Goal: Task Accomplishment & Management: Use online tool/utility

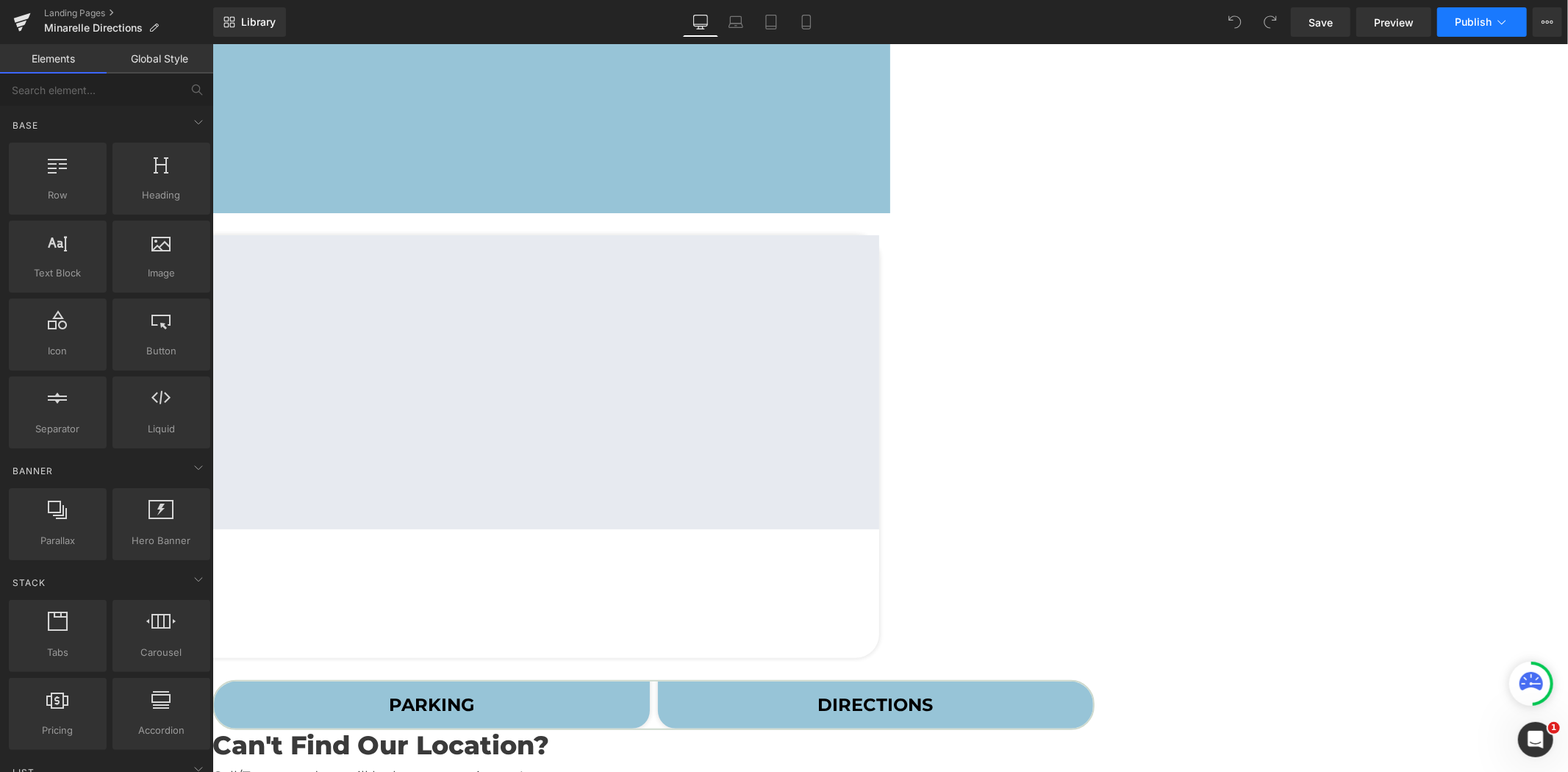
click at [1481, 19] on span "Publish" at bounding box center [1473, 22] width 36 height 12
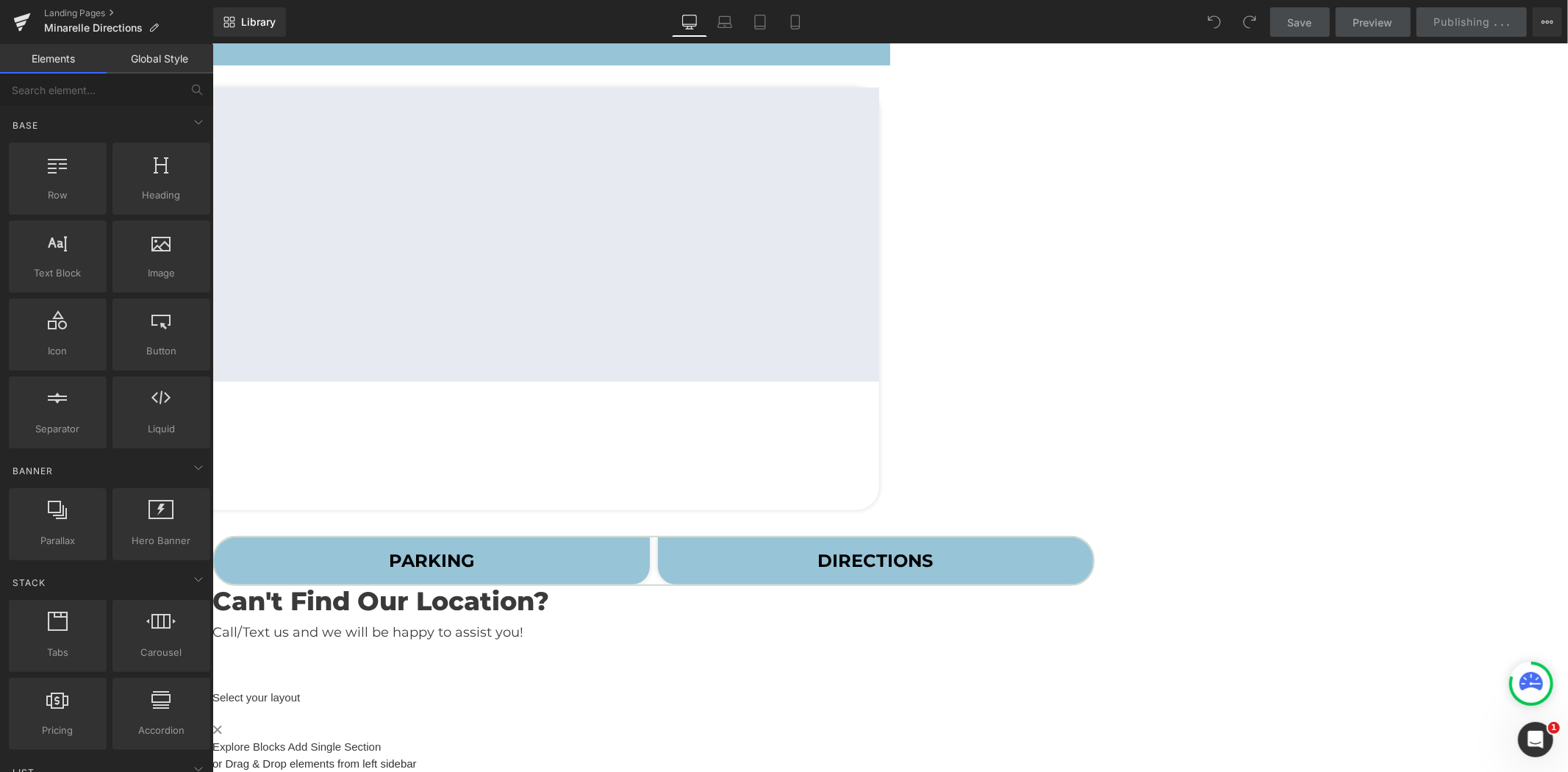
scroll to position [455, 0]
click at [1529, 726] on div "Open Intercom Messenger" at bounding box center [1533, 737] width 48 height 48
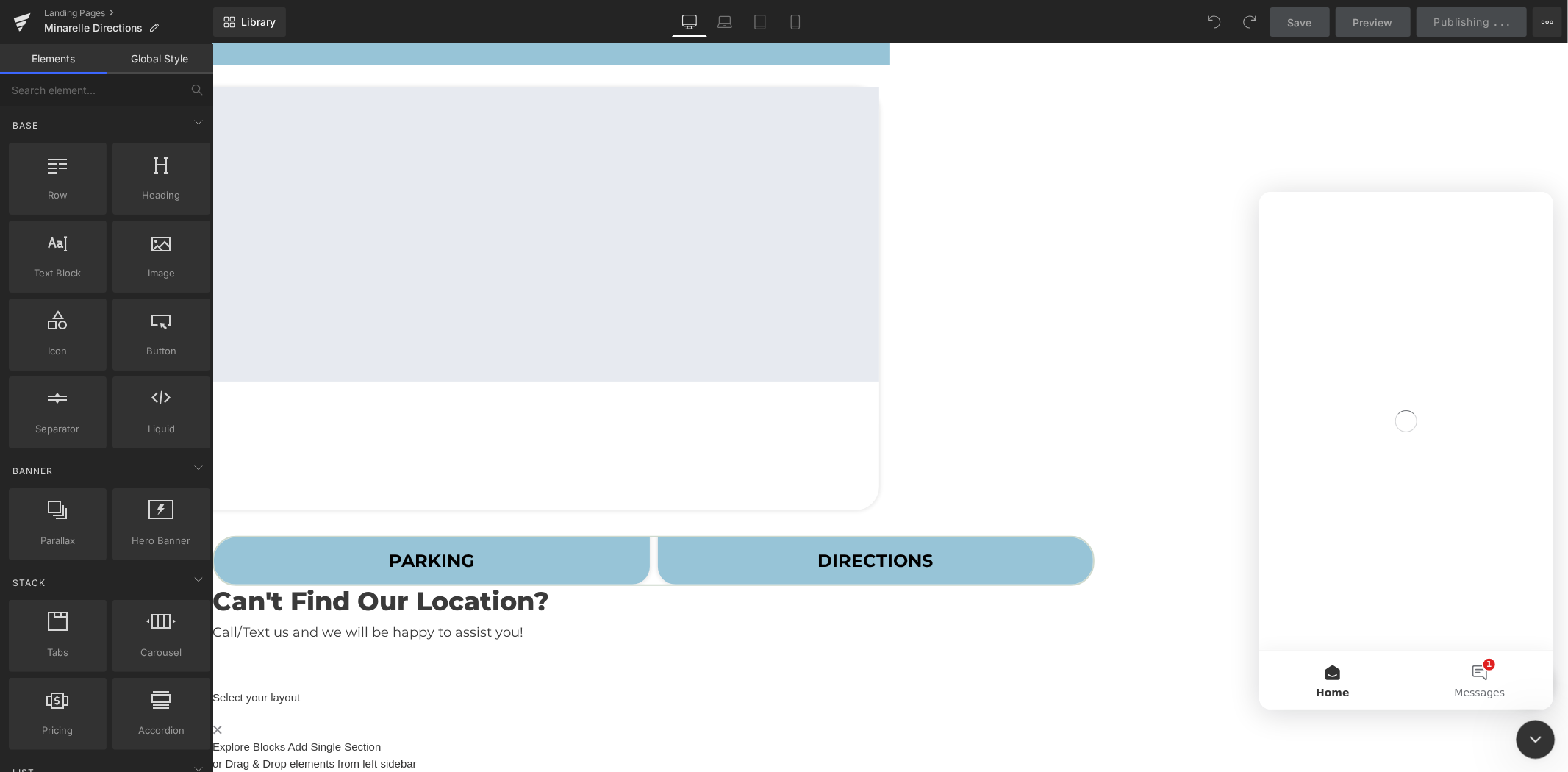
scroll to position [0, 0]
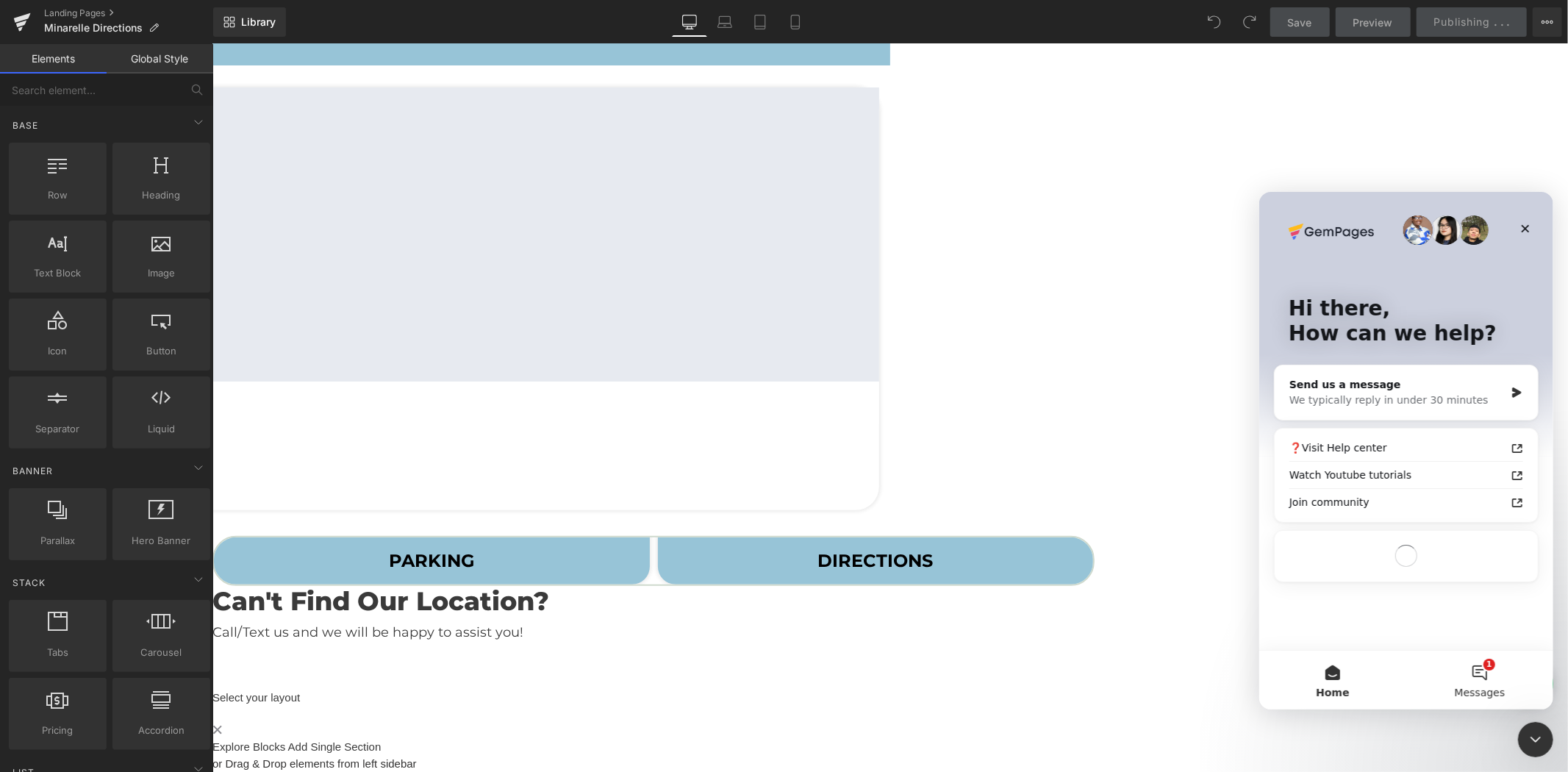
click at [1475, 670] on button "1 Messages" at bounding box center [1479, 679] width 147 height 59
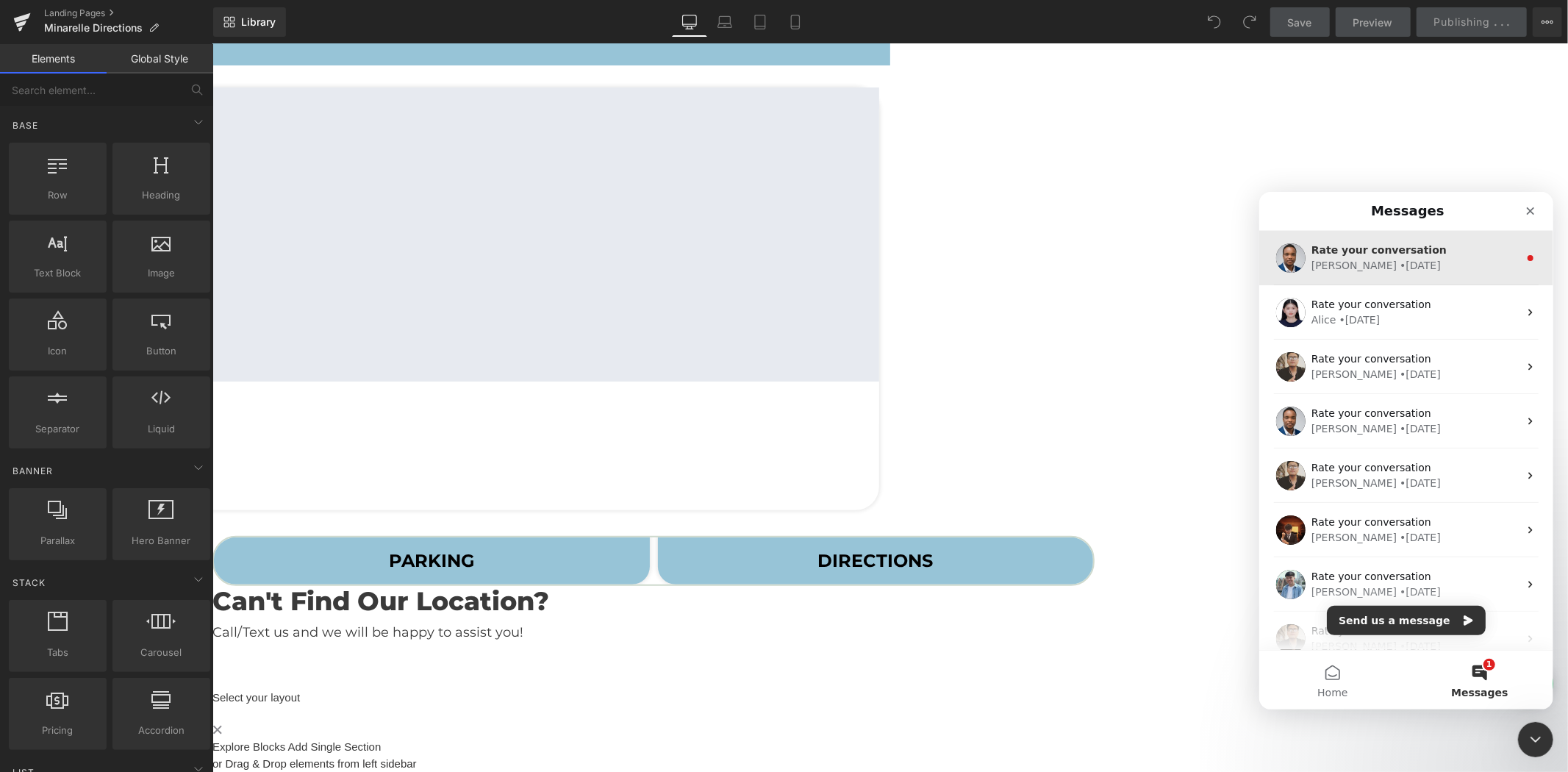
click at [1409, 255] on span "Rate your conversation" at bounding box center [1378, 249] width 135 height 12
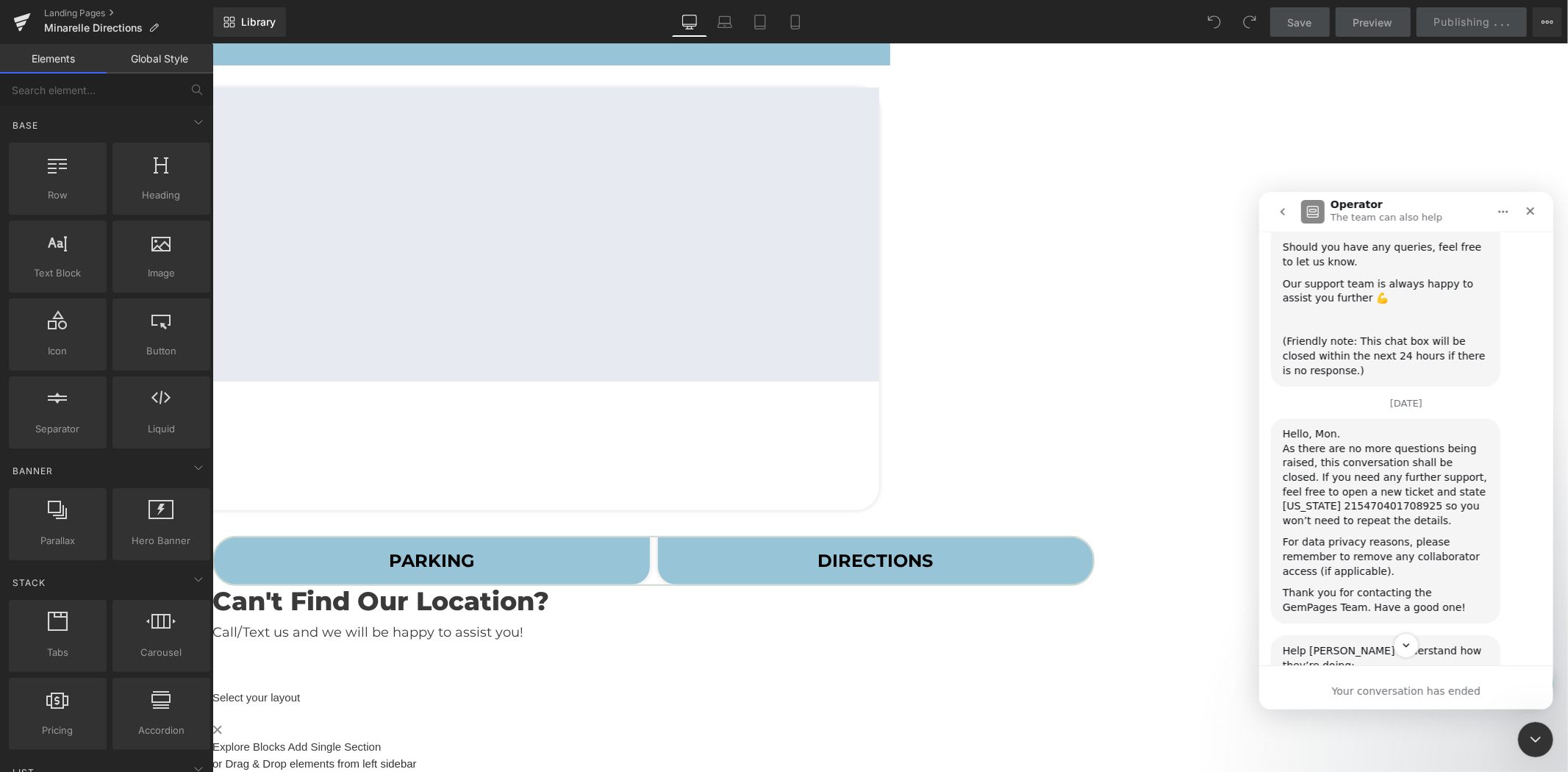
scroll to position [1826, 0]
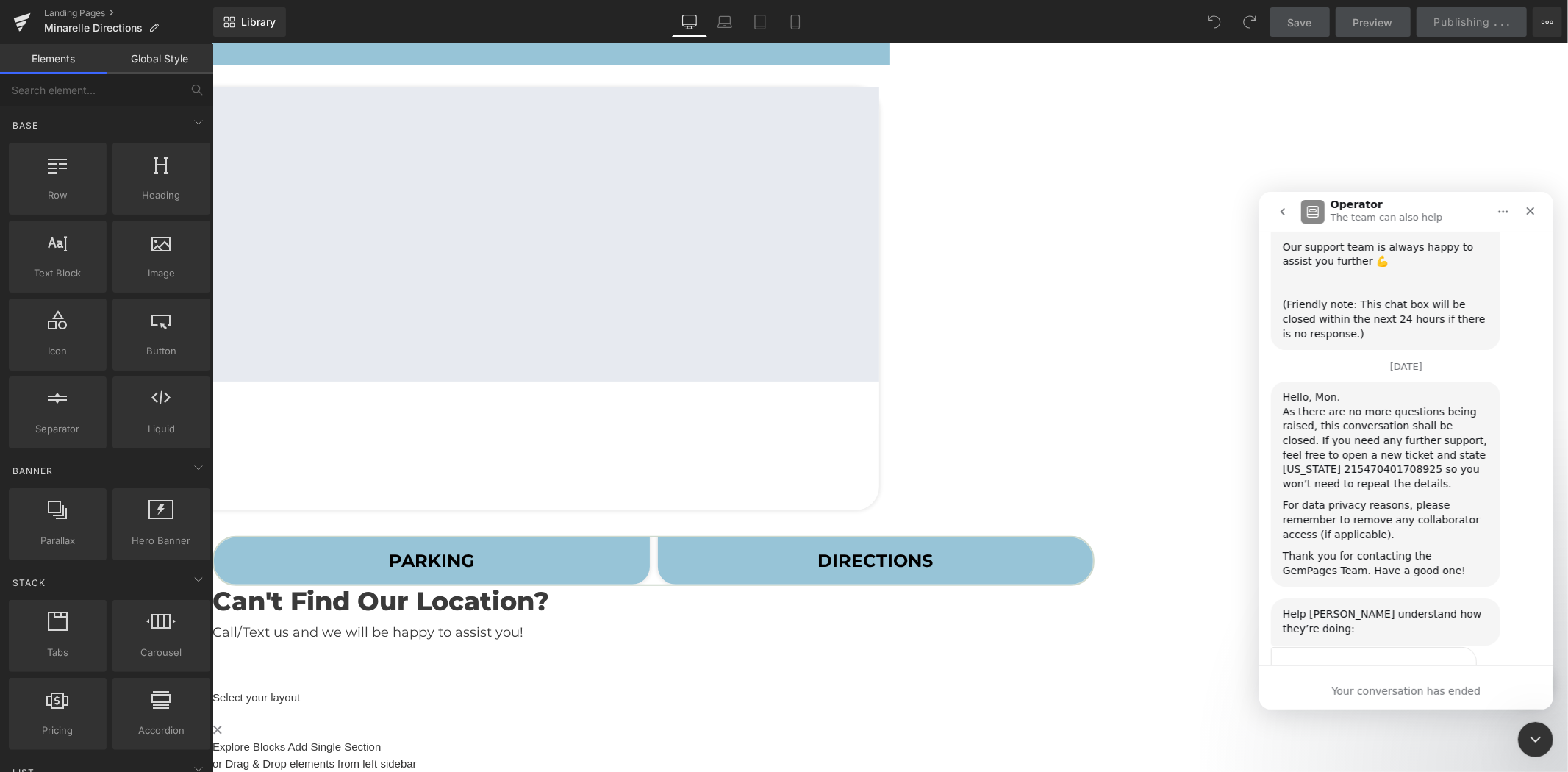
drag, startPoint x: 365, startPoint y: 381, endPoint x: 152, endPoint y: 336, distance: 217.7
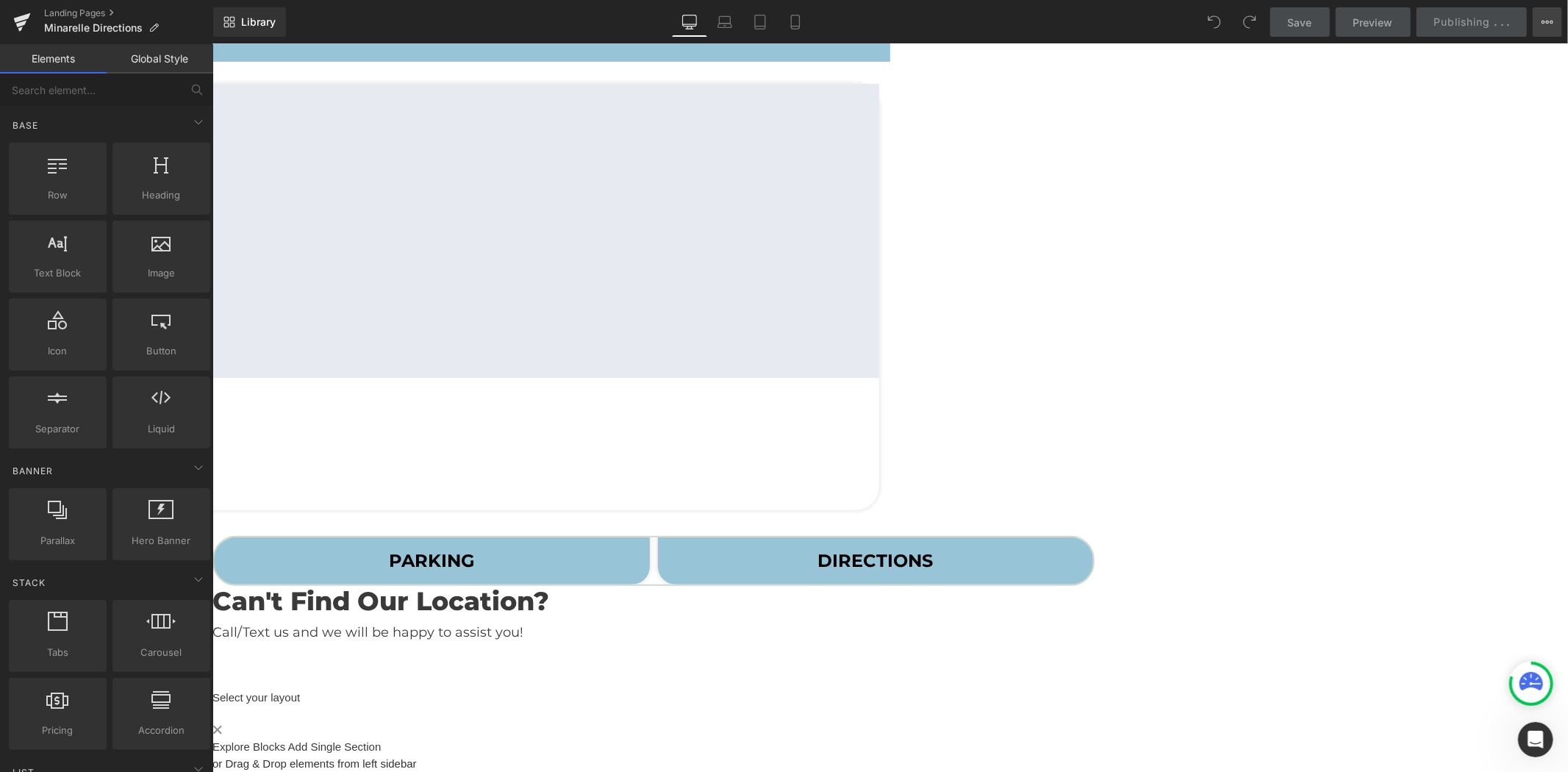
click at [1548, 23] on icon at bounding box center [1547, 22] width 12 height 12
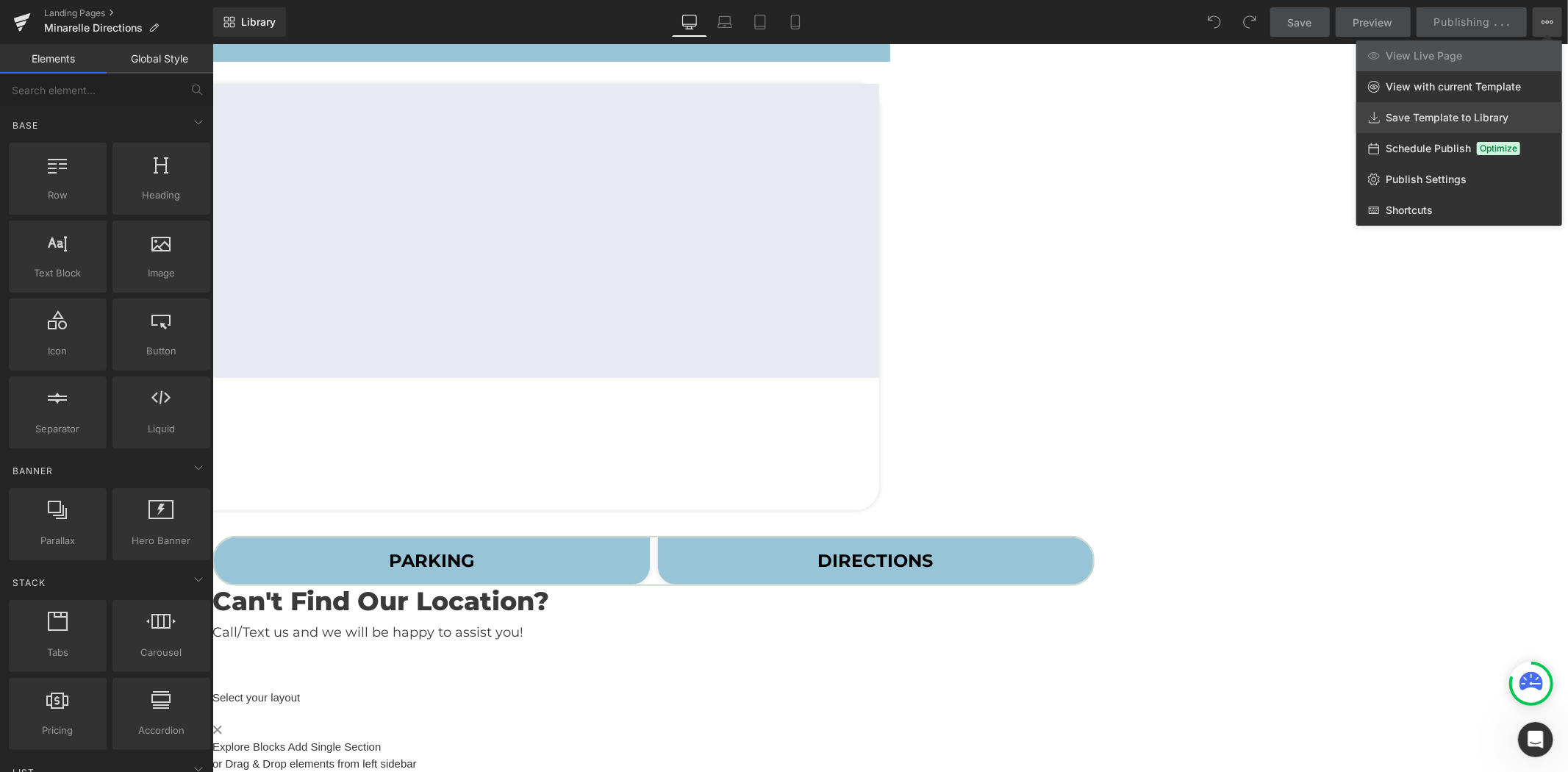
click at [1419, 123] on span "Save Template to Library" at bounding box center [1447, 117] width 123 height 14
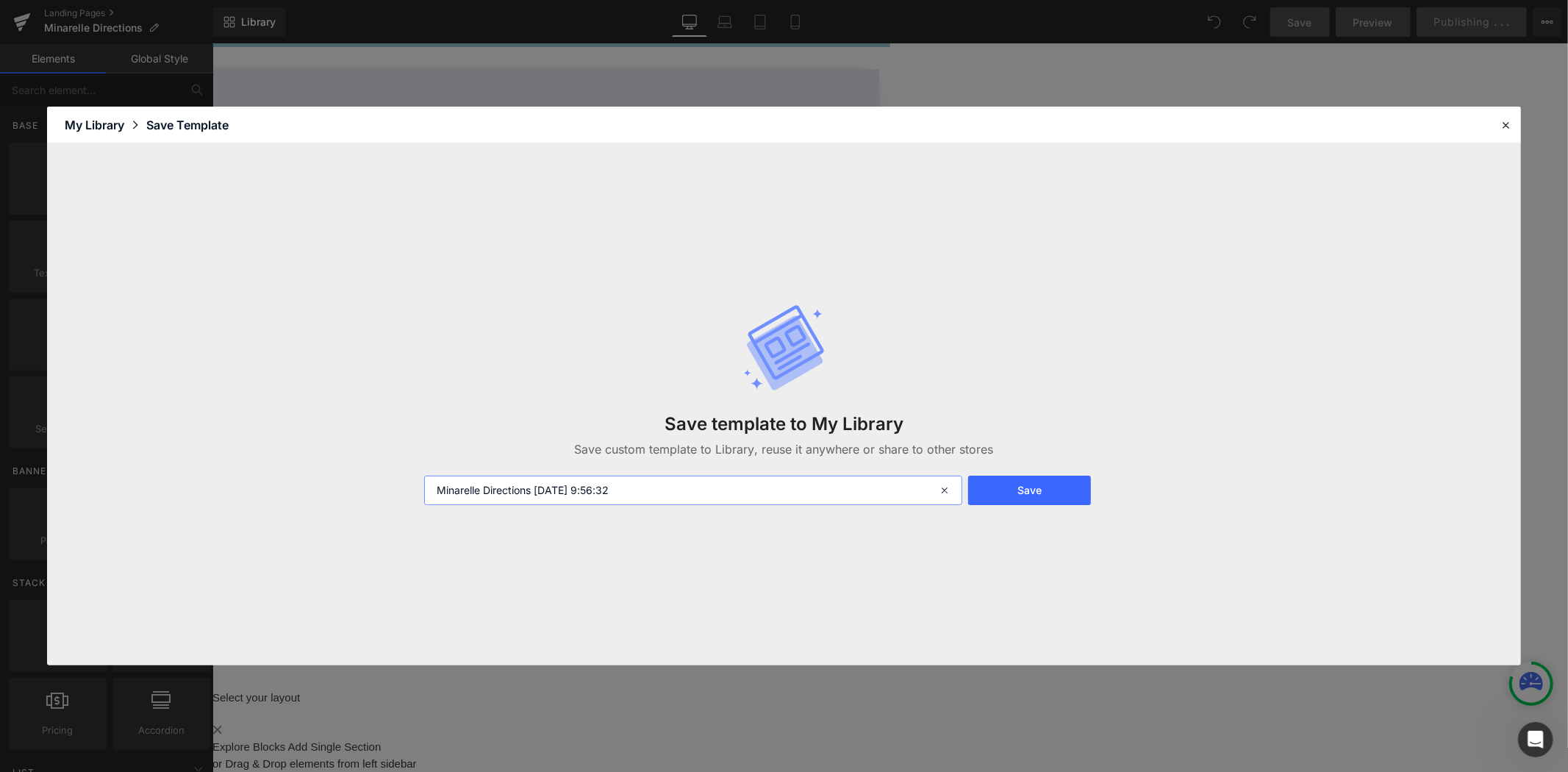
click at [0, 0] on input "Minarelle Directions [DATE] 9:56:32" at bounding box center [0, 0] width 0 height 0
type input "New Directions Template"
click at [0, 0] on button "Save" at bounding box center [0, 0] width 0 height 0
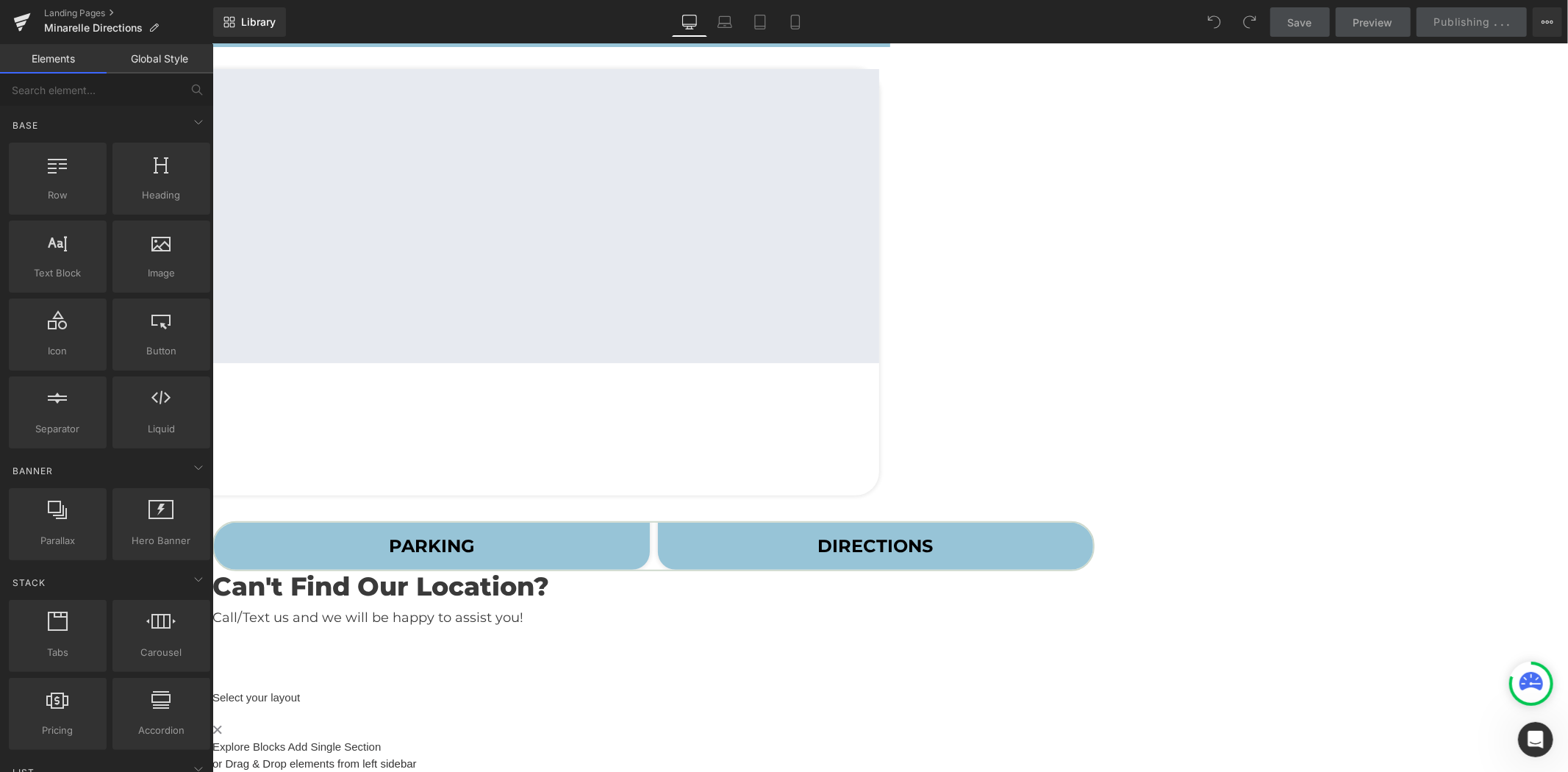
drag, startPoint x: 1369, startPoint y: 728, endPoint x: 1155, endPoint y: 684, distance: 218.5
click at [250, 21] on span "Library" at bounding box center [258, 22] width 35 height 14
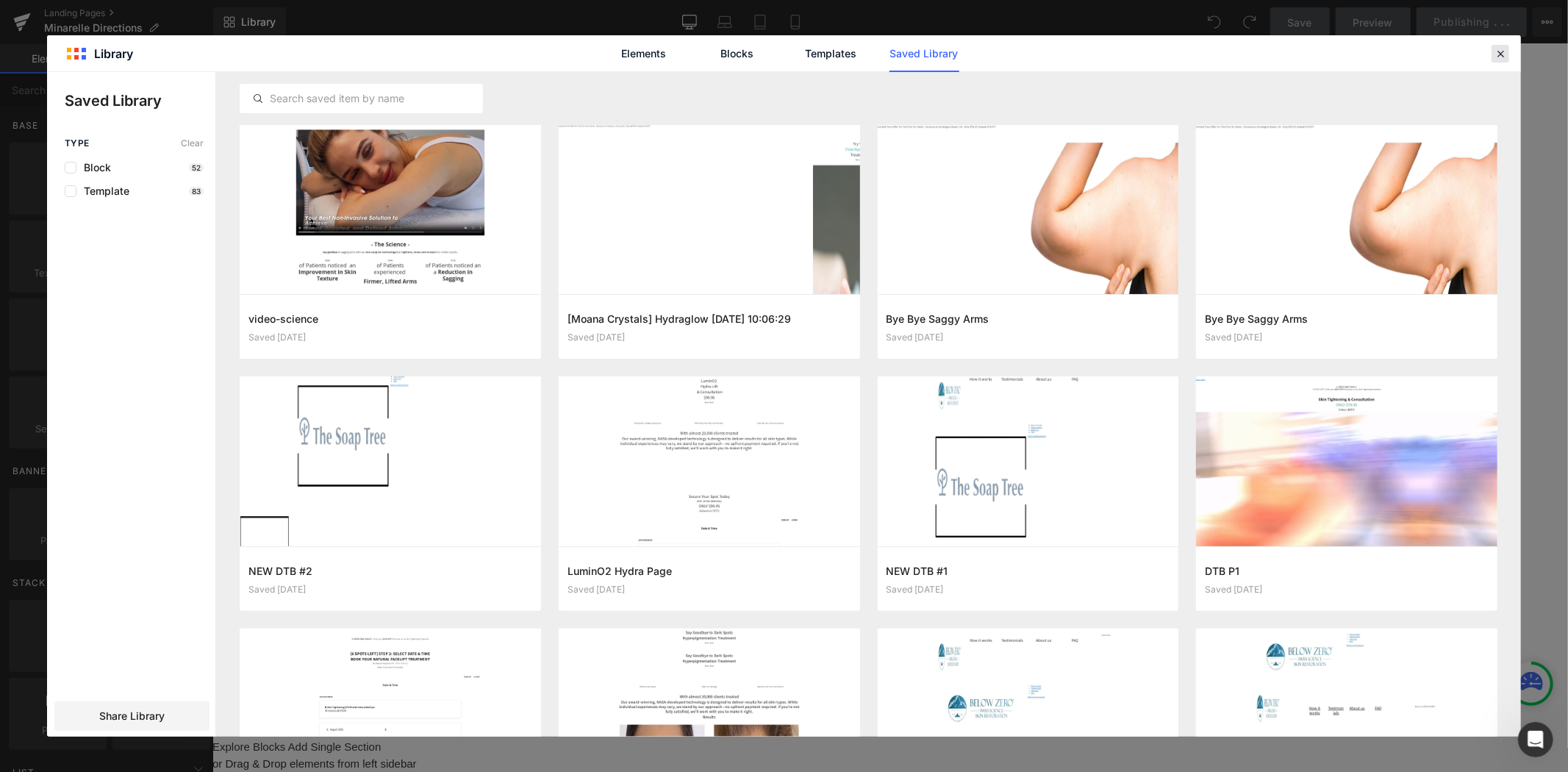
click at [1504, 54] on icon at bounding box center [1501, 54] width 14 height 14
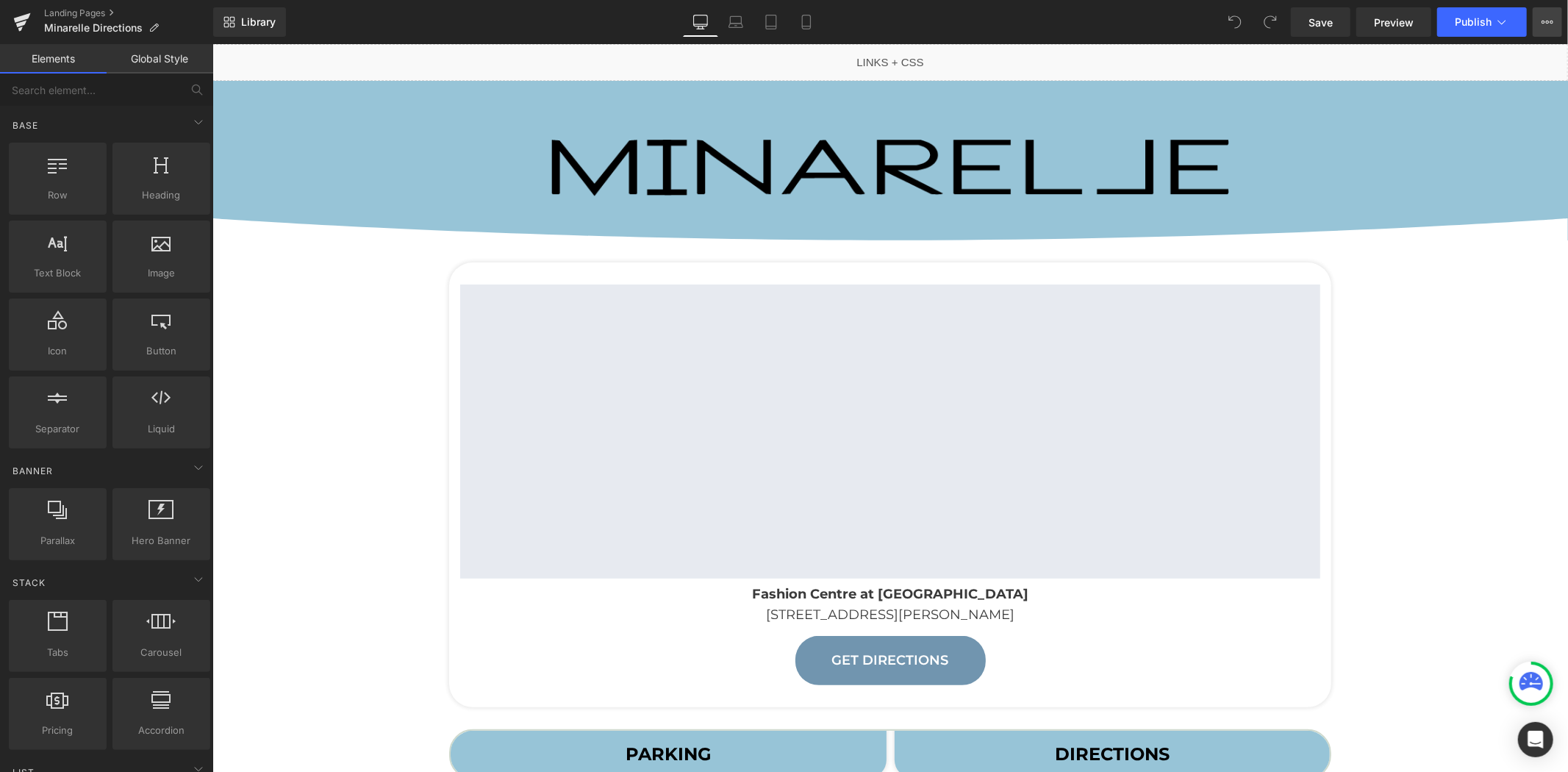
click at [1553, 25] on button "View Live Page View with current Template Save Template to Library Schedule Pub…" at bounding box center [1547, 22] width 29 height 29
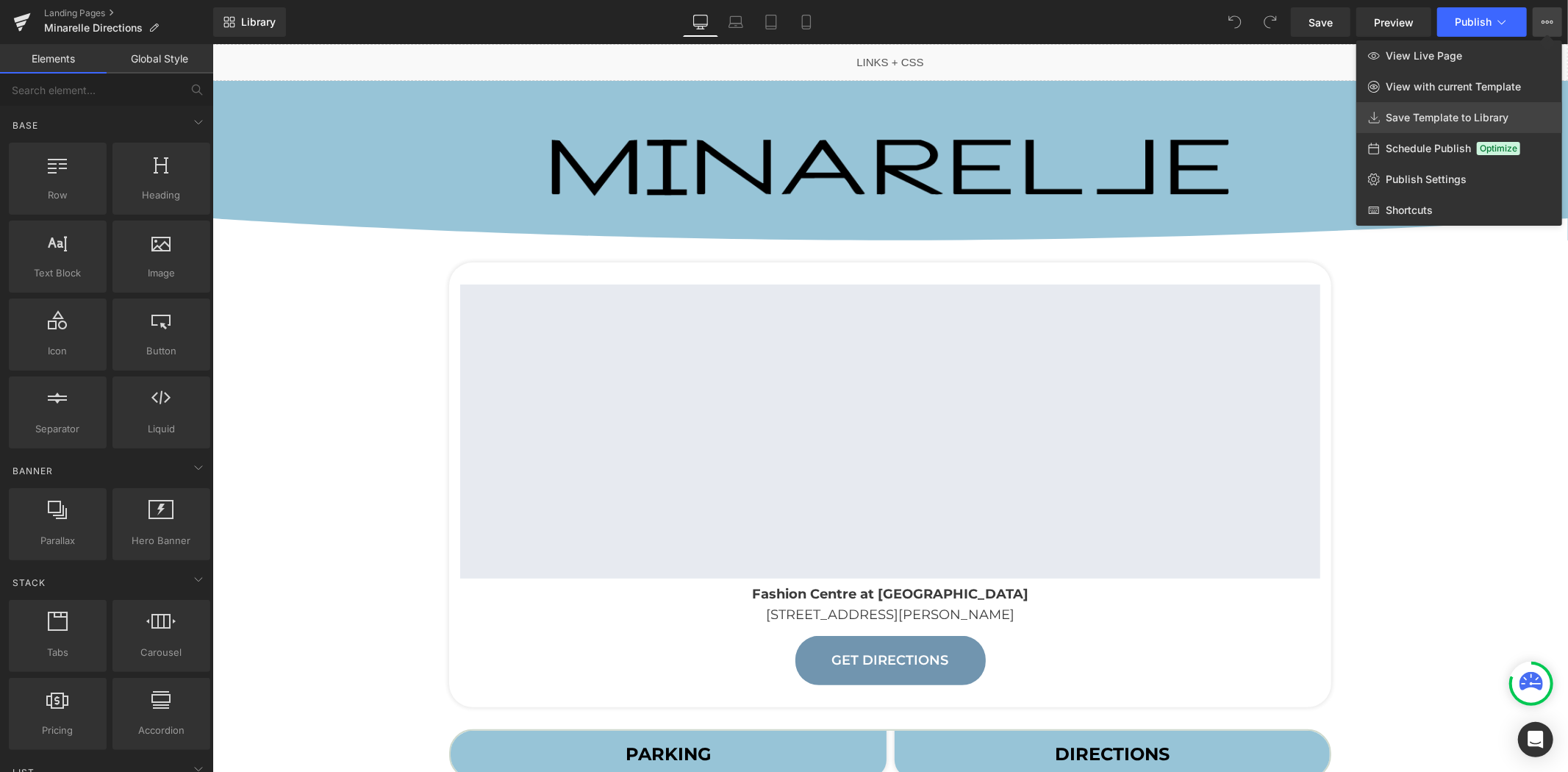
click at [1435, 123] on span "Save Template to Library" at bounding box center [1447, 117] width 123 height 14
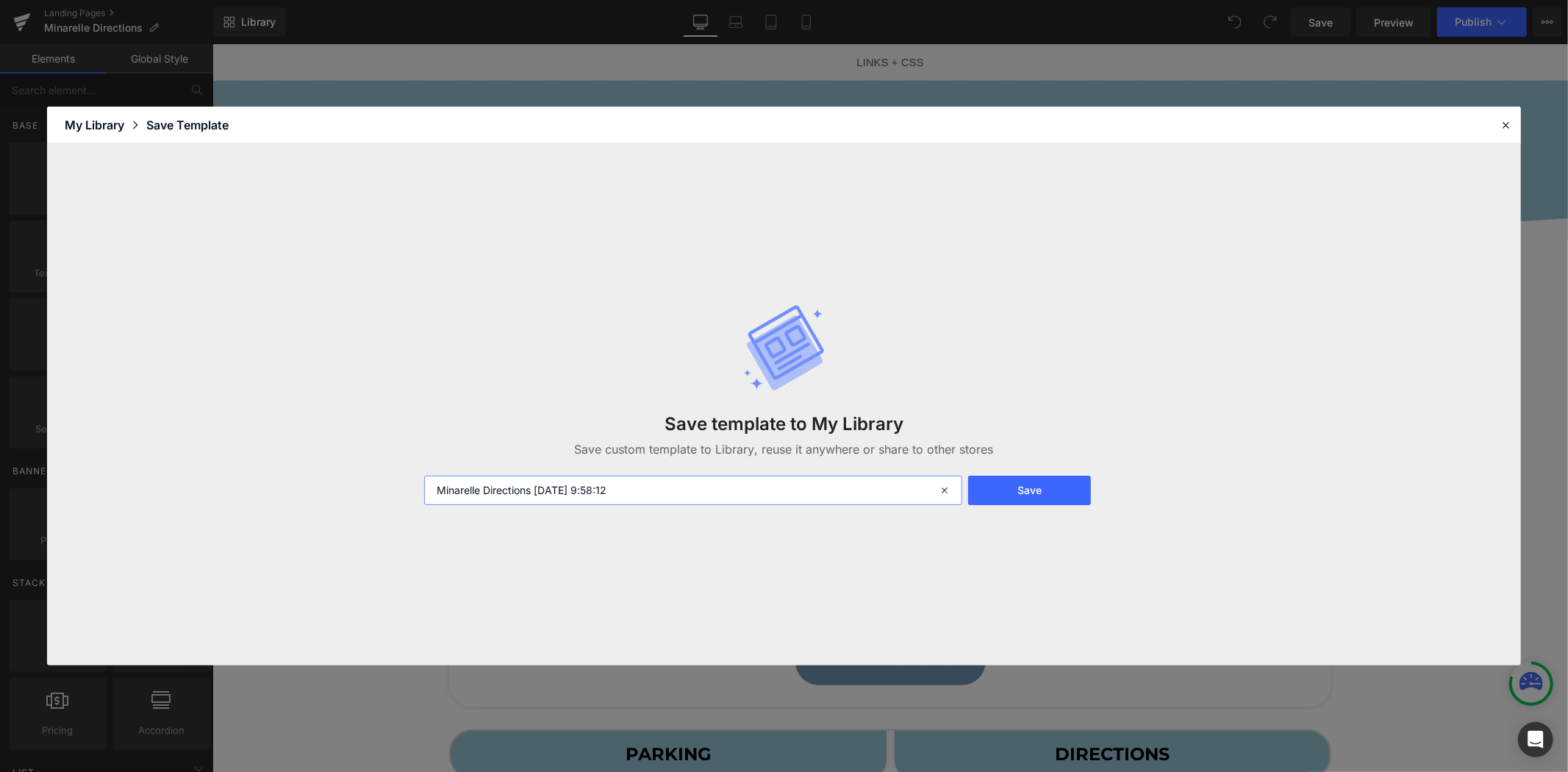
click at [0, 0] on input "Minarelle Directions 2025-08-28 9:58:12" at bounding box center [0, 0] width 0 height 0
type input "New Directions Template"
click at [1024, 497] on button "Save" at bounding box center [1029, 490] width 123 height 29
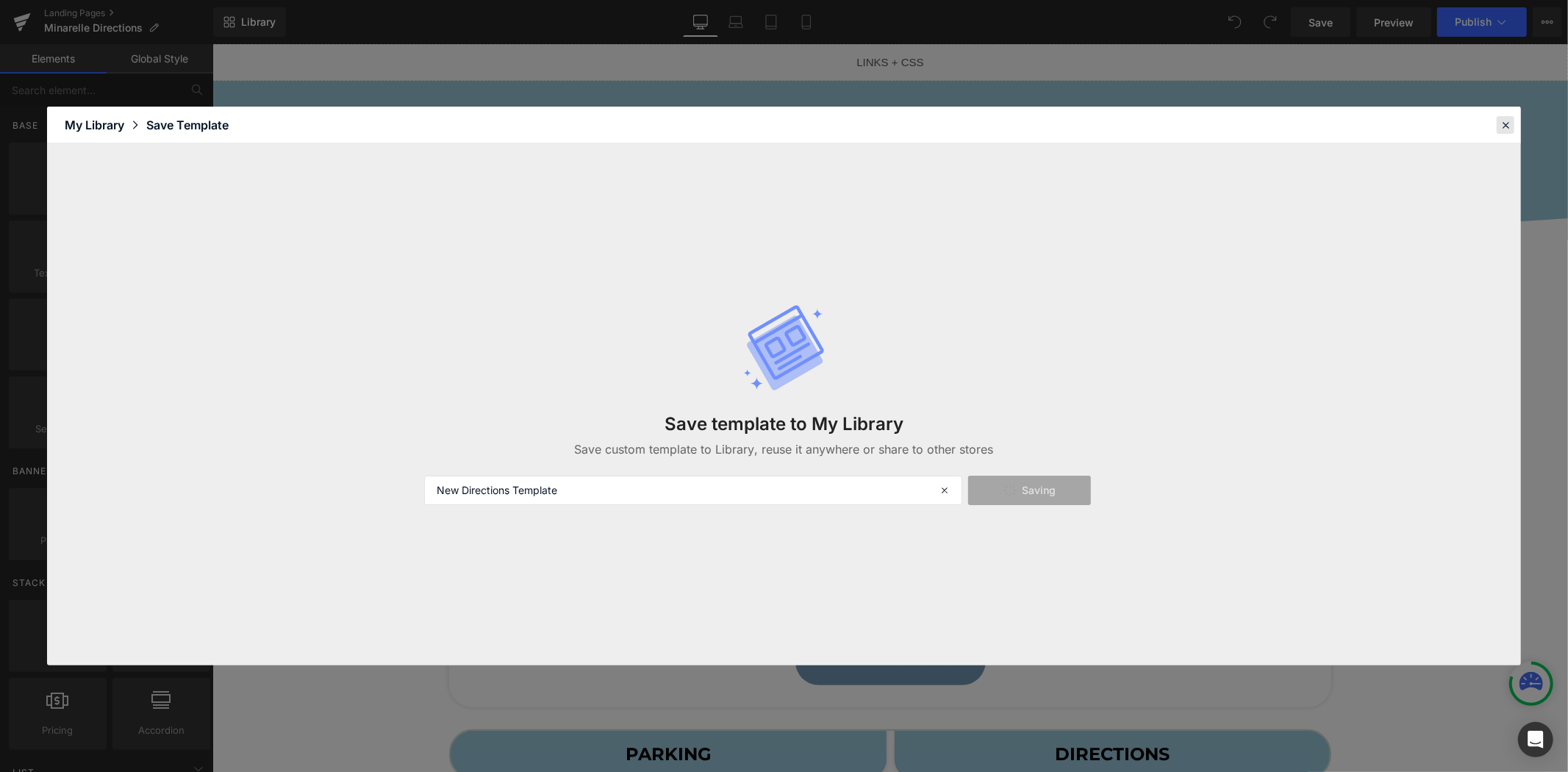
click at [0, 0] on icon at bounding box center [0, 0] width 0 height 0
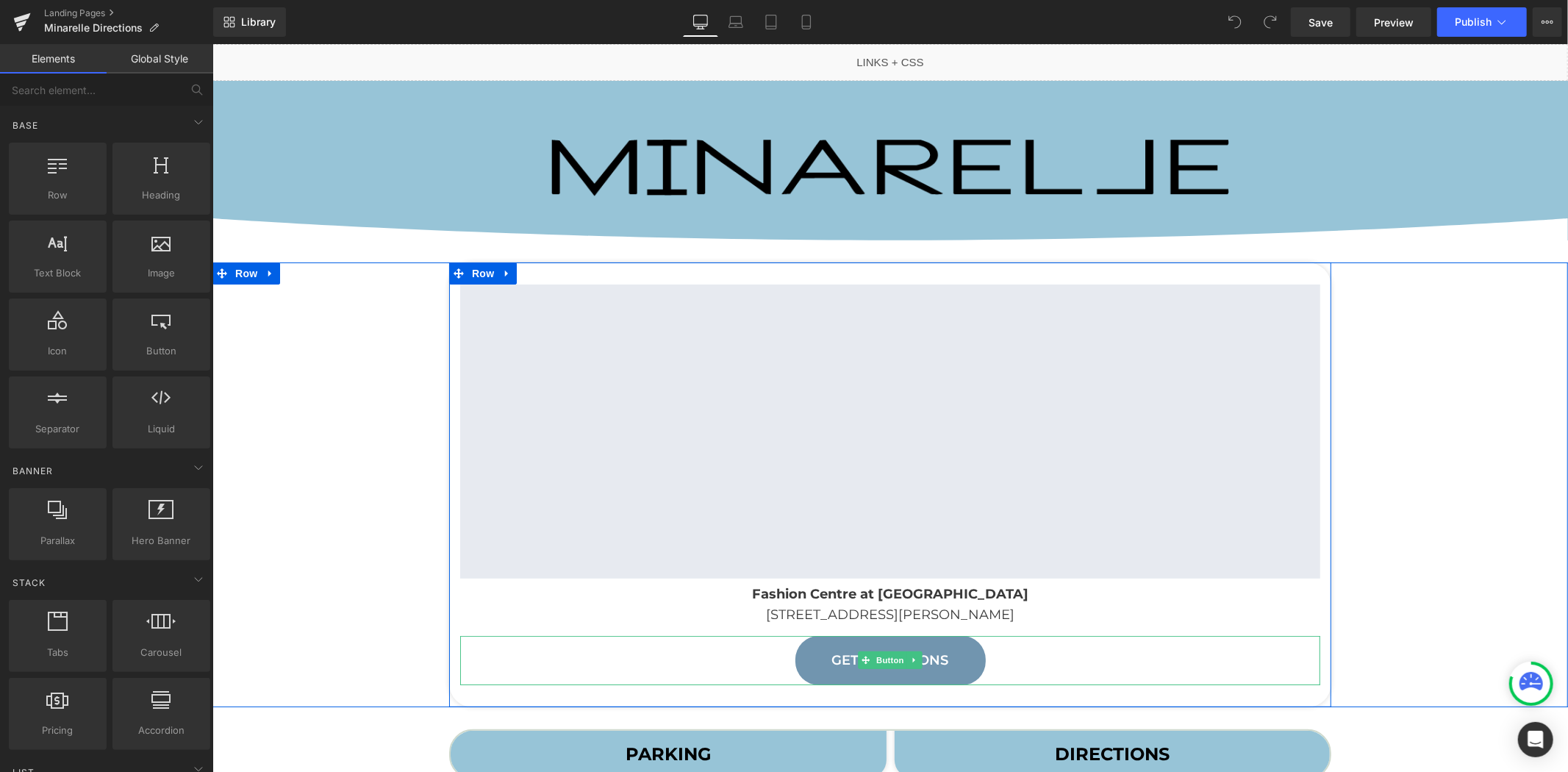
scroll to position [408, 0]
